Goal: Task Accomplishment & Management: Manage account settings

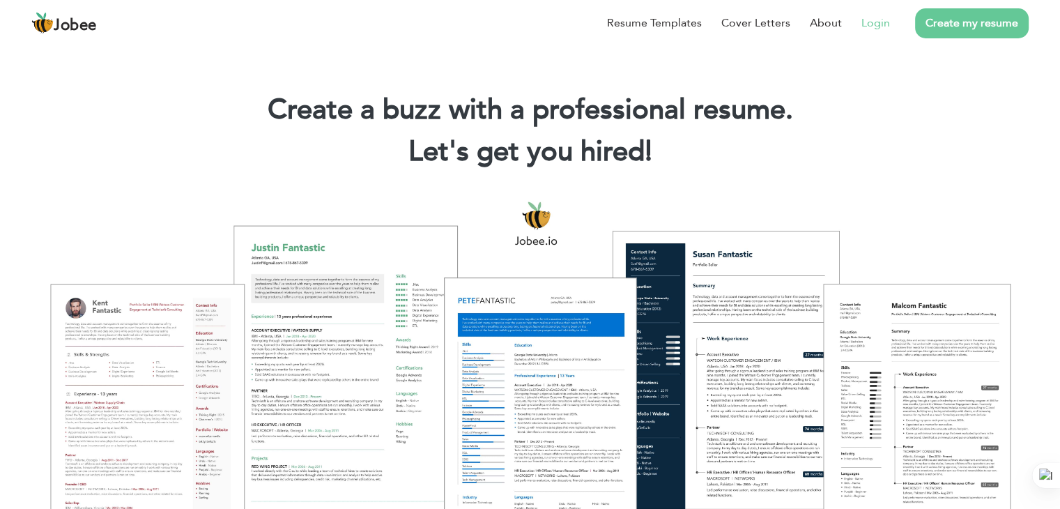
click at [879, 25] on link "Login" at bounding box center [875, 23] width 29 height 17
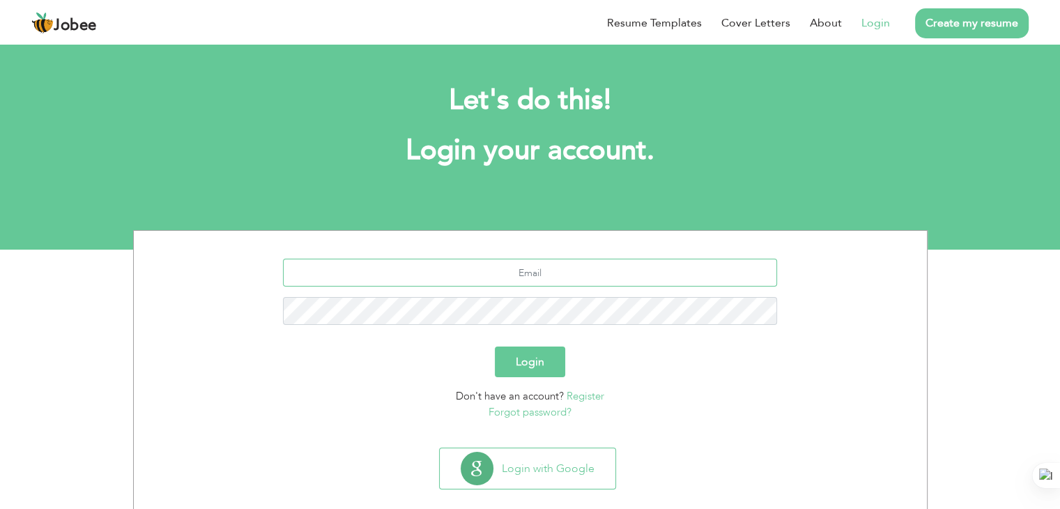
click at [576, 270] on input "text" at bounding box center [530, 273] width 494 height 28
type input "[EMAIL_ADDRESS][DOMAIN_NAME]"
click at [552, 362] on button "Login" at bounding box center [530, 361] width 70 height 31
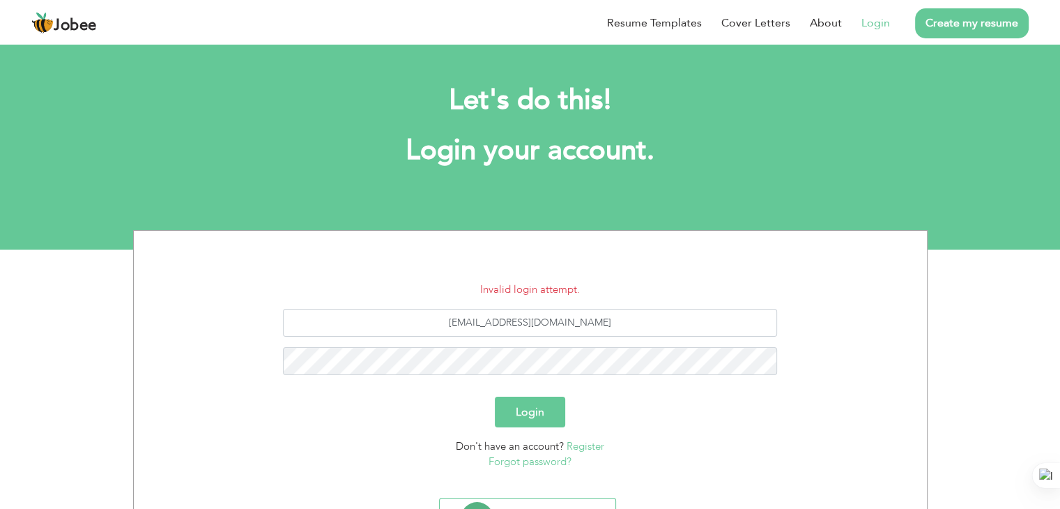
click at [507, 461] on link "Forgot password?" at bounding box center [530, 461] width 83 height 14
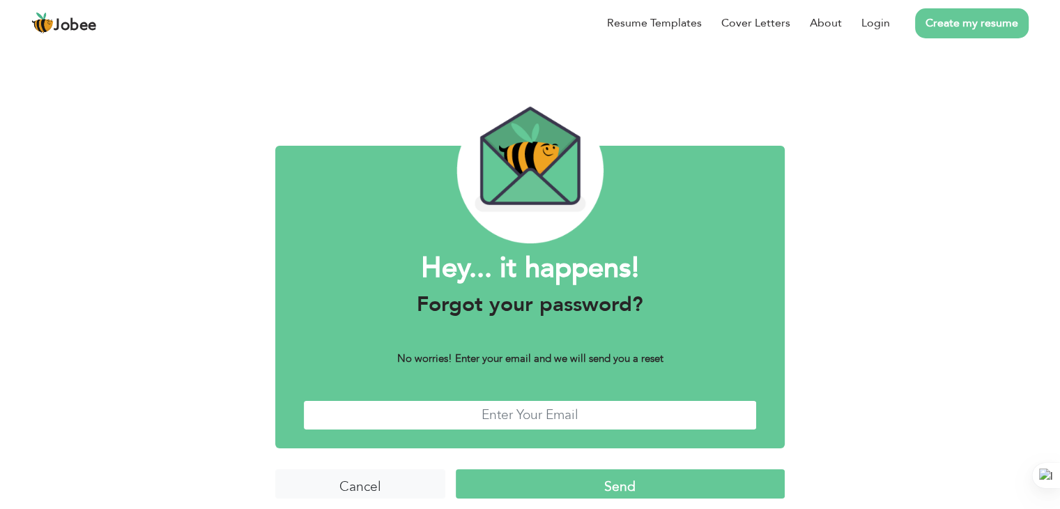
click at [574, 419] on input "text" at bounding box center [530, 415] width 454 height 30
type input "justsuccess1245@gmail.com"
click at [532, 480] on input "Send" at bounding box center [620, 484] width 329 height 30
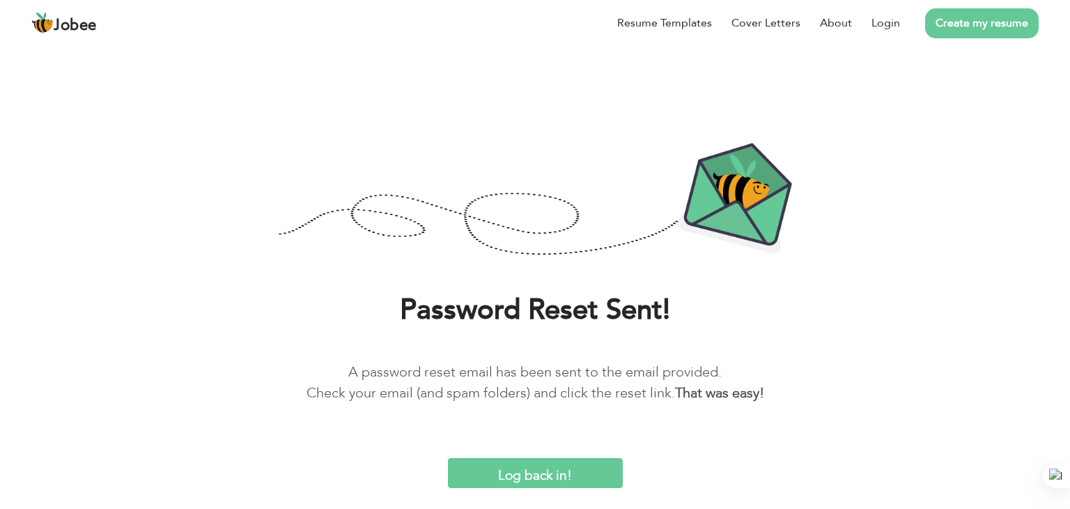
click at [521, 471] on input "Log back in!" at bounding box center [535, 473] width 175 height 30
click at [549, 470] on input "Log back in!" at bounding box center [535, 473] width 175 height 30
click at [541, 468] on input "Log back in!" at bounding box center [535, 473] width 175 height 30
click at [541, 470] on input "Log back in!" at bounding box center [535, 473] width 175 height 30
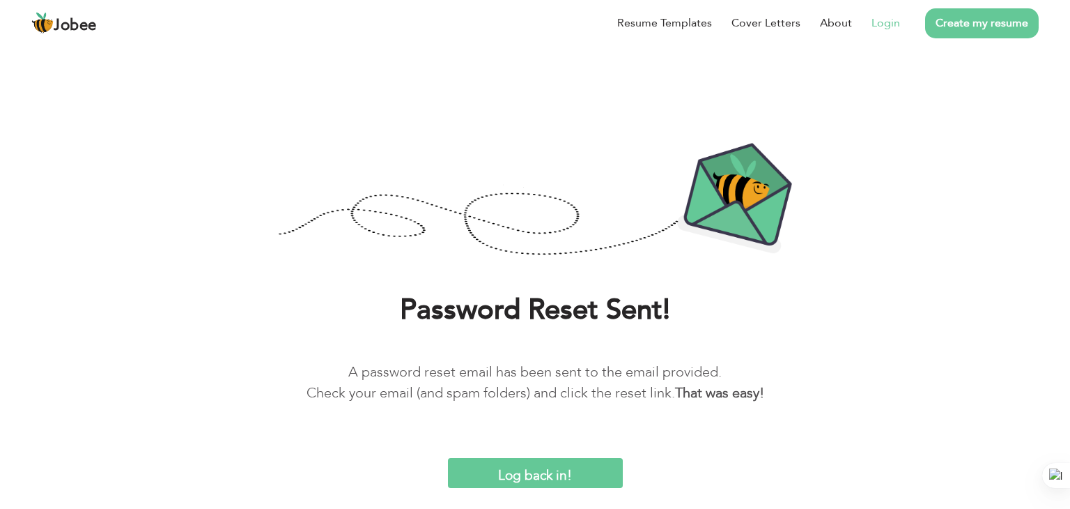
click at [883, 26] on link "Login" at bounding box center [886, 23] width 29 height 17
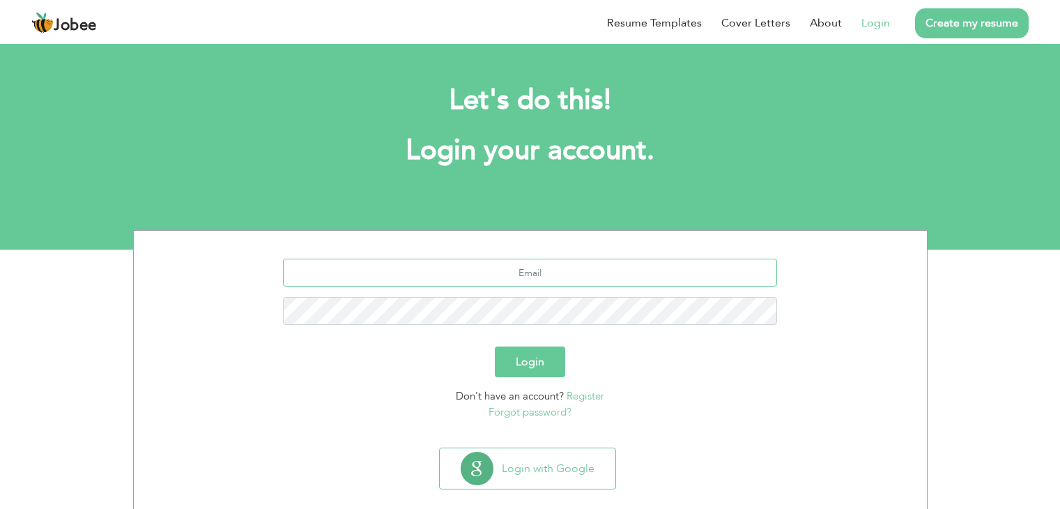
click at [546, 277] on input "text" at bounding box center [530, 273] width 494 height 28
click at [610, 271] on input "ju" at bounding box center [530, 273] width 494 height 28
type input "justsuccess1245@gmail.com"
click at [495, 346] on button "Login" at bounding box center [530, 361] width 70 height 31
